Goal: Find contact information: Find contact information

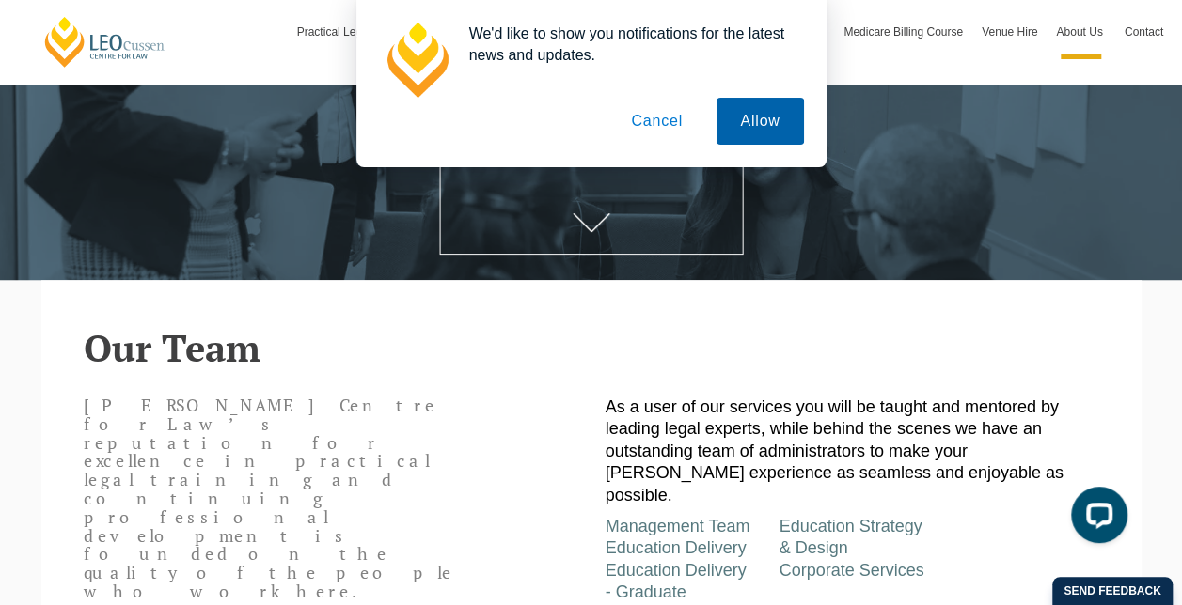
click at [769, 119] on button "Allow" at bounding box center [759, 121] width 86 height 47
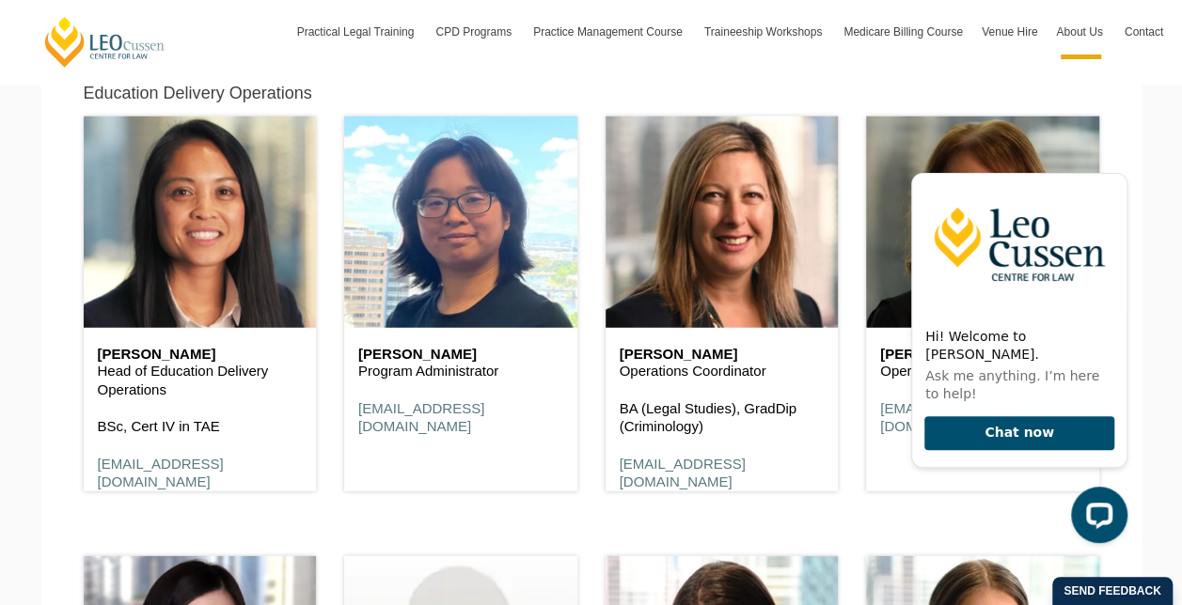
scroll to position [5875, 0]
